Goal: Entertainment & Leisure: Consume media (video, audio)

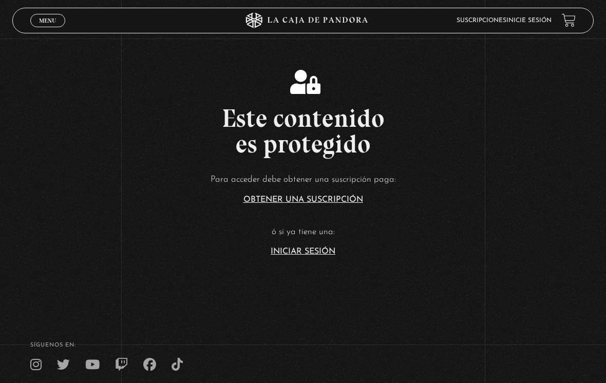
click at [527, 24] on link "Inicie sesión" at bounding box center [529, 20] width 45 height 6
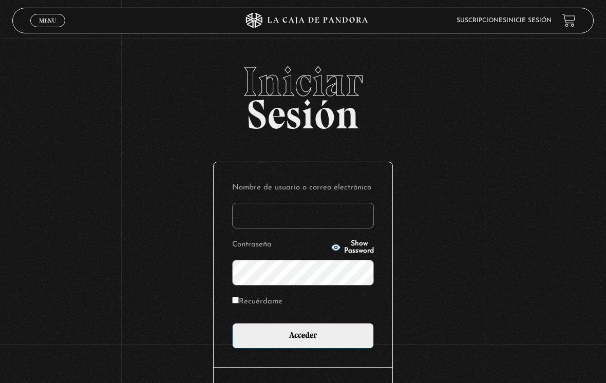
type input "[EMAIL_ADDRESS][DOMAIN_NAME]"
click at [303, 339] on input "Acceder" at bounding box center [303, 336] width 142 height 26
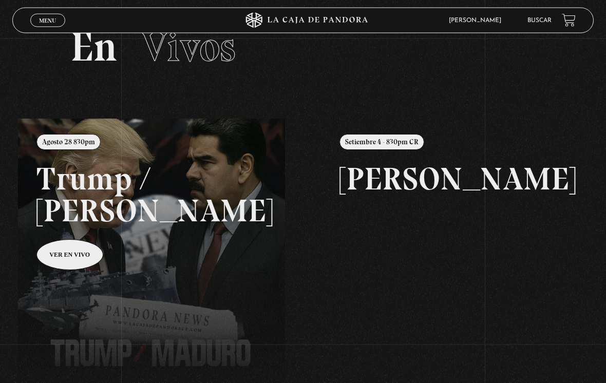
scroll to position [43, 0]
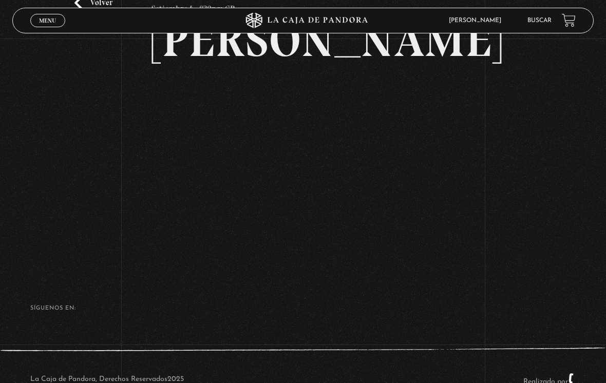
scroll to position [125, 0]
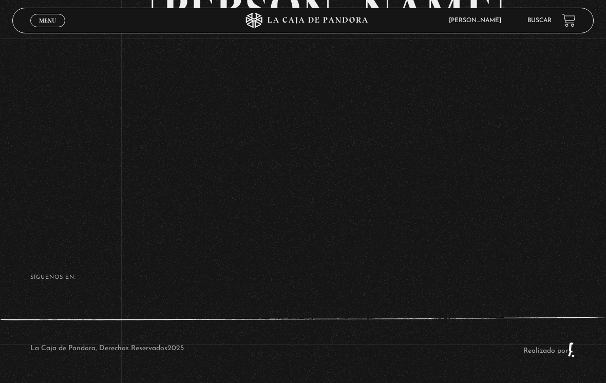
click at [528, 173] on div "Volver Setiembre 4 - 830pm CR [PERSON_NAME]" at bounding box center [303, 83] width 606 height 312
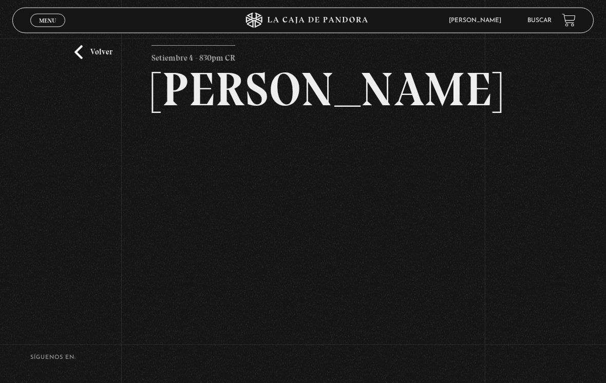
scroll to position [0, 0]
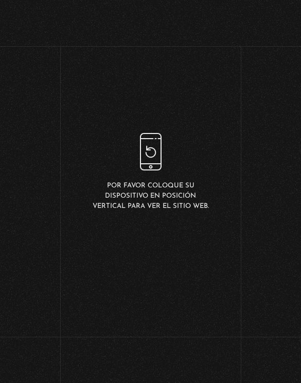
click at [195, 206] on p "Por favor coloque su dispositivo en posición vertical para ver el sitio web." at bounding box center [150, 196] width 120 height 31
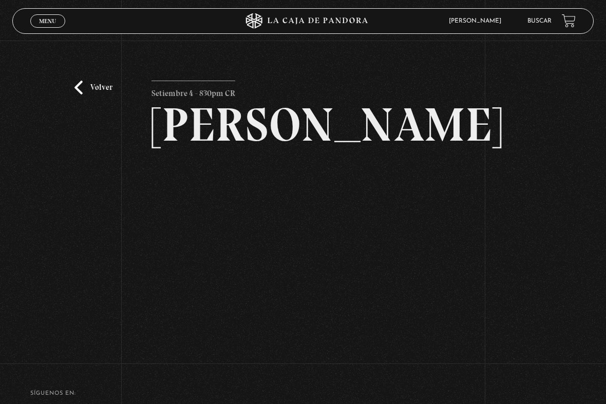
click at [16, 383] on html "ingresar al sitio Ver Video Más Información Solicitar Por favor coloque su disp…" at bounding box center [303, 250] width 606 height 500
